Goal: Complete application form: Complete application form

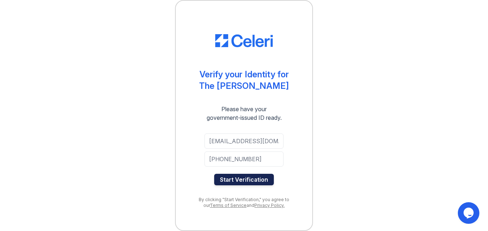
click at [238, 178] on button "Start Verification" at bounding box center [244, 179] width 60 height 11
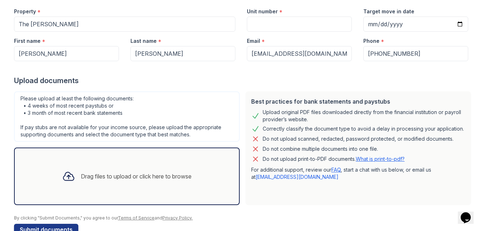
scroll to position [90, 0]
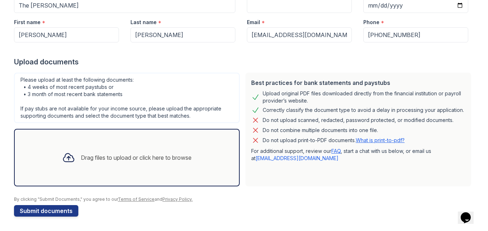
click at [64, 146] on div "Drag files to upload or click here to browse" at bounding box center [126, 157] width 141 height 24
click at [68, 161] on icon at bounding box center [68, 157] width 10 height 8
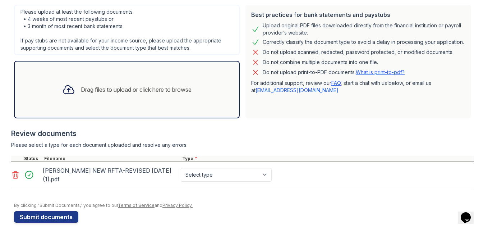
scroll to position [164, 0]
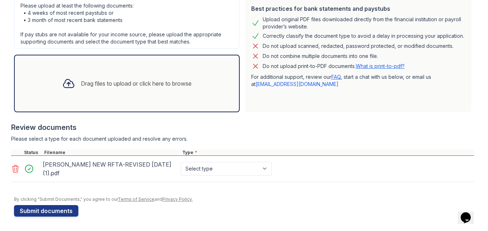
click at [71, 163] on div "Felicia Simmons NEW RFTA-REVISED 7-13-2023 (1).pdf" at bounding box center [110, 168] width 135 height 20
click at [262, 163] on select "Select type Paystub Bank Statement Offer Letter Tax Documents Benefit Award Let…" at bounding box center [226, 169] width 91 height 14
click at [18, 166] on link at bounding box center [16, 168] width 10 height 9
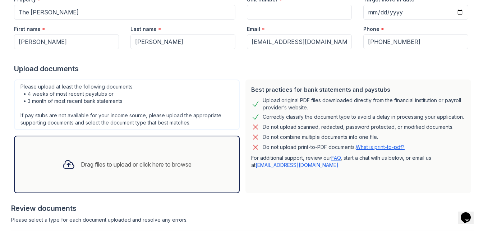
scroll to position [84, 0]
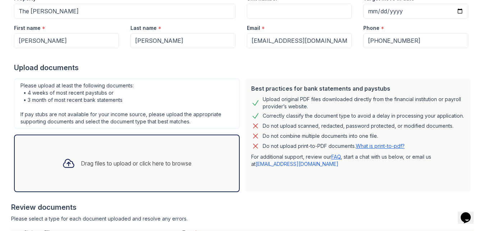
click at [56, 165] on div "Drag files to upload or click here to browse" at bounding box center [126, 163] width 141 height 24
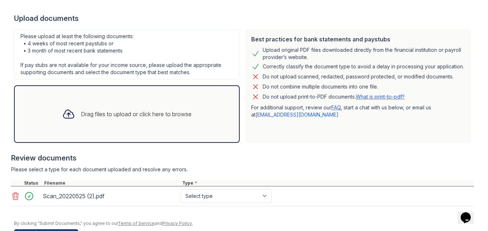
scroll to position [157, 0]
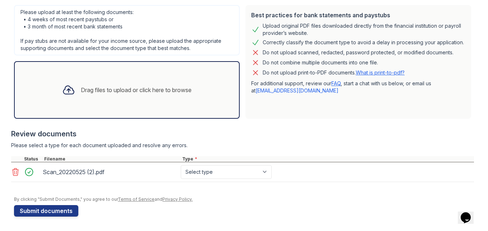
click at [14, 174] on icon at bounding box center [16, 171] width 6 height 7
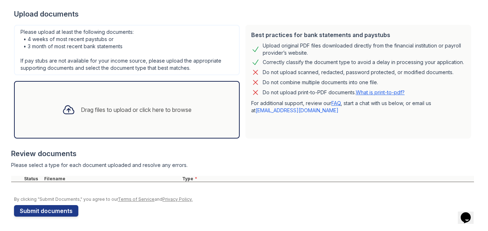
scroll to position [138, 0]
click at [41, 110] on div "Drag files to upload or click here to browse" at bounding box center [127, 109] width 226 height 57
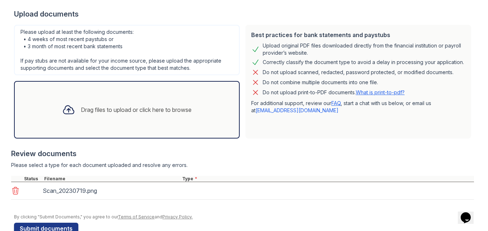
scroll to position [155, 0]
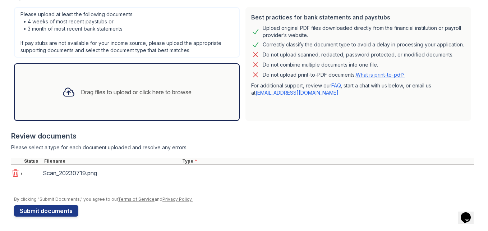
click at [195, 160] on div "*" at bounding box center [196, 161] width 3 height 6
click at [186, 157] on div at bounding box center [242, 154] width 463 height 7
click at [15, 175] on icon at bounding box center [15, 173] width 9 height 9
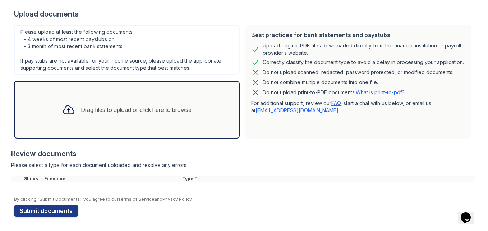
scroll to position [138, 0]
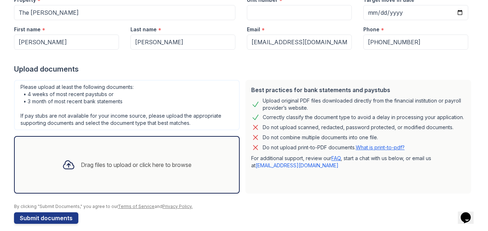
scroll to position [90, 0]
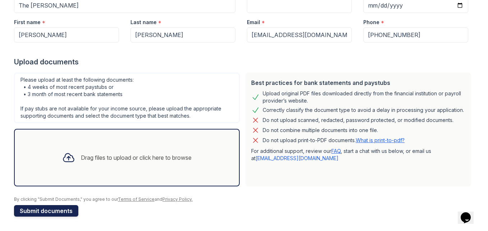
click at [46, 211] on button "Submit documents" at bounding box center [46, 210] width 64 height 11
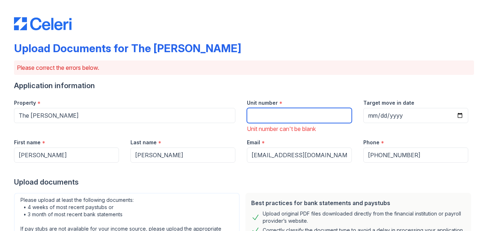
click at [281, 111] on input "Unit number" at bounding box center [299, 115] width 105 height 15
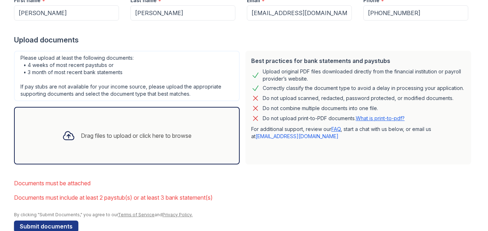
scroll to position [157, 0]
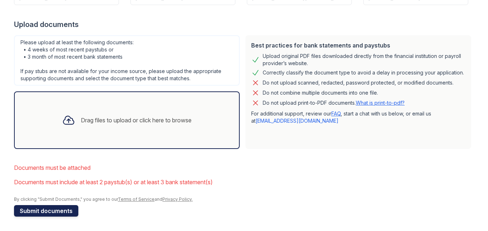
type input "154"
click at [47, 209] on button "Submit documents" at bounding box center [46, 210] width 64 height 11
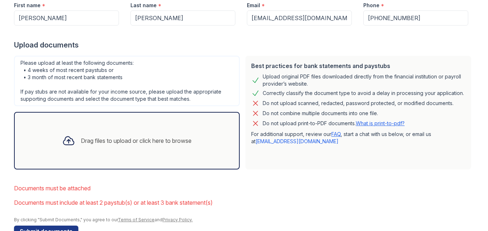
scroll to position [147, 0]
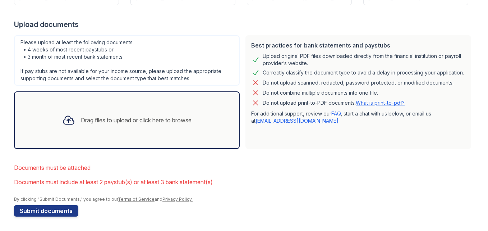
click at [167, 122] on div "Drag files to upload or click here to browse" at bounding box center [136, 120] width 111 height 9
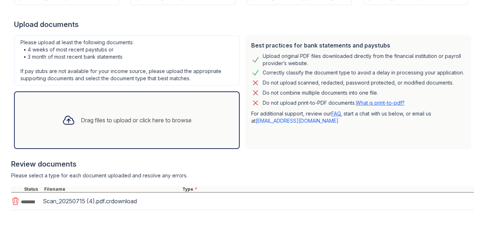
click at [190, 189] on div "Type *" at bounding box center [327, 189] width 293 height 6
click at [197, 208] on div "Scan_20250715 (4).pdf.crdownload" at bounding box center [242, 201] width 463 height 18
click at [152, 203] on div "Scan_20250715 (4).pdf.crdownload" at bounding box center [110, 200] width 135 height 11
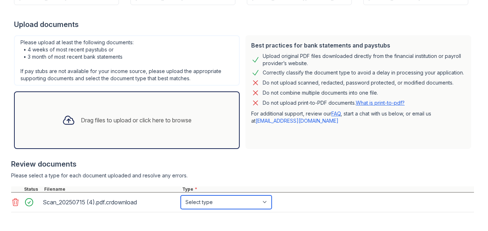
click at [261, 203] on select "Select type Paystub Bank Statement Offer Letter Tax Documents Benefit Award Let…" at bounding box center [226, 202] width 91 height 14
select select "benefit_award_letter"
click at [181, 195] on select "Select type Paystub Bank Statement Offer Letter Tax Documents Benefit Award Let…" at bounding box center [226, 202] width 91 height 14
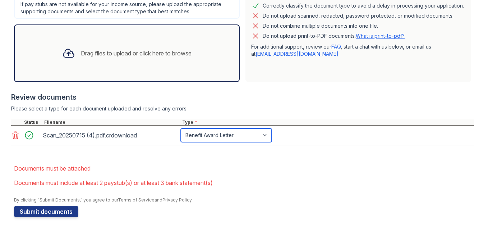
scroll to position [215, 0]
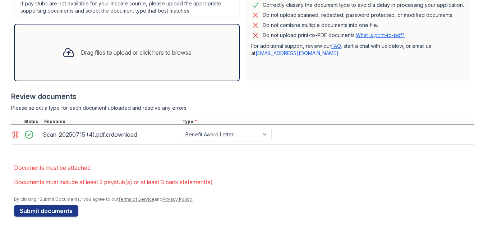
click at [161, 49] on div "Drag files to upload or click here to browse" at bounding box center [136, 52] width 111 height 9
click at [44, 209] on button "Submit documents" at bounding box center [46, 210] width 64 height 11
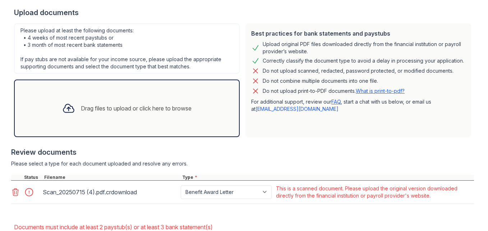
scroll to position [162, 0]
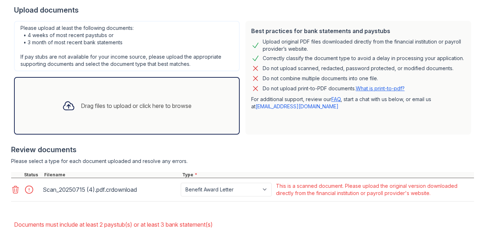
click at [11, 192] on icon at bounding box center [15, 189] width 9 height 9
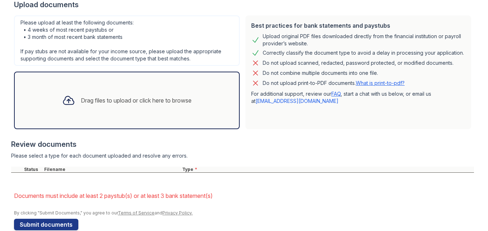
scroll to position [162, 0]
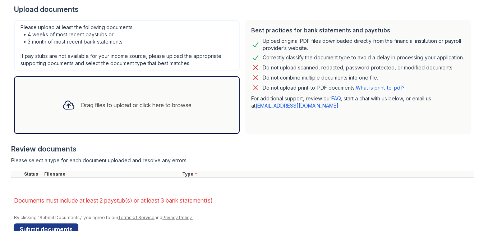
click at [155, 106] on div "Drag files to upload or click here to browse" at bounding box center [136, 105] width 111 height 9
click at [272, 107] on link "[EMAIL_ADDRESS][DOMAIN_NAME]" at bounding box center [296, 105] width 83 height 6
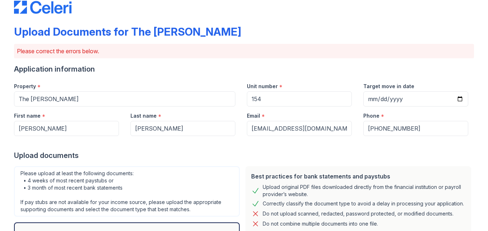
scroll to position [0, 0]
